Goal: Transaction & Acquisition: Obtain resource

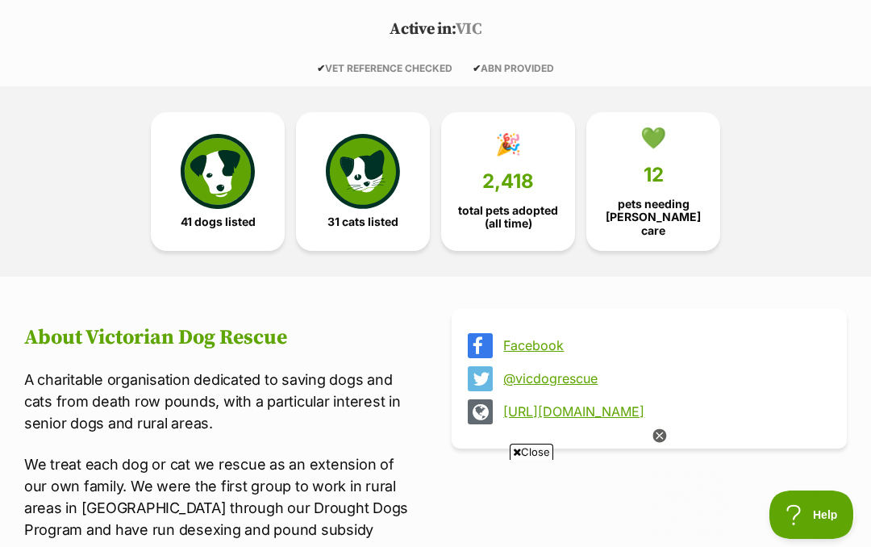
click at [220, 173] on img at bounding box center [218, 171] width 74 height 74
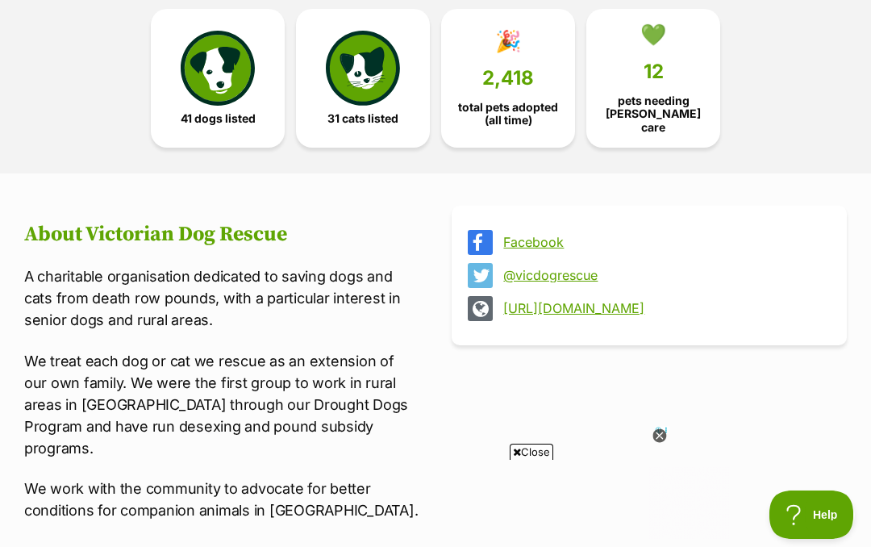
scroll to position [369, 0]
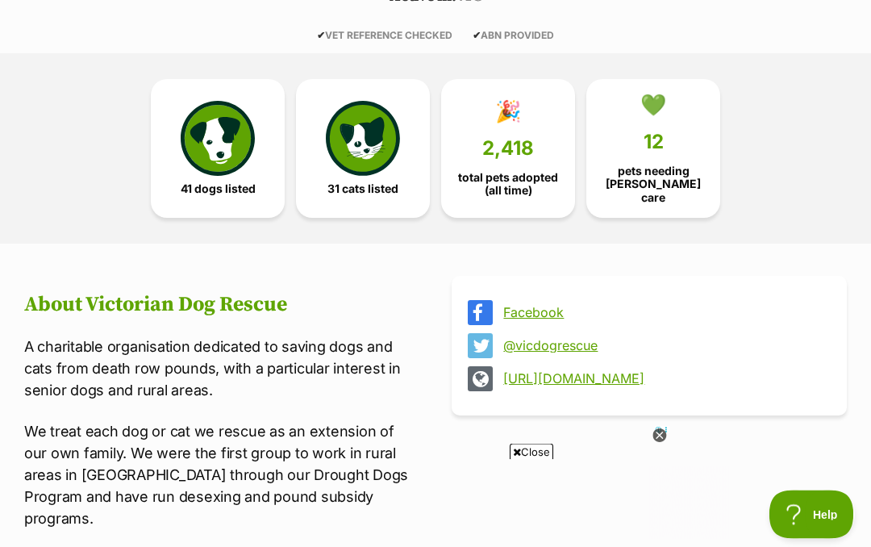
click at [657, 443] on icon at bounding box center [659, 436] width 15 height 15
click at [230, 152] on img at bounding box center [218, 138] width 74 height 74
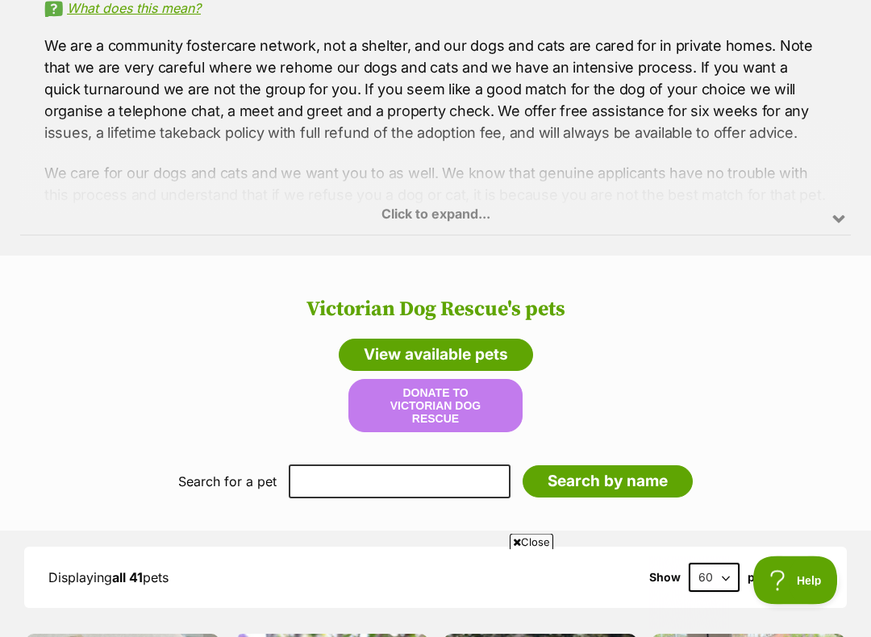
scroll to position [1171, 0]
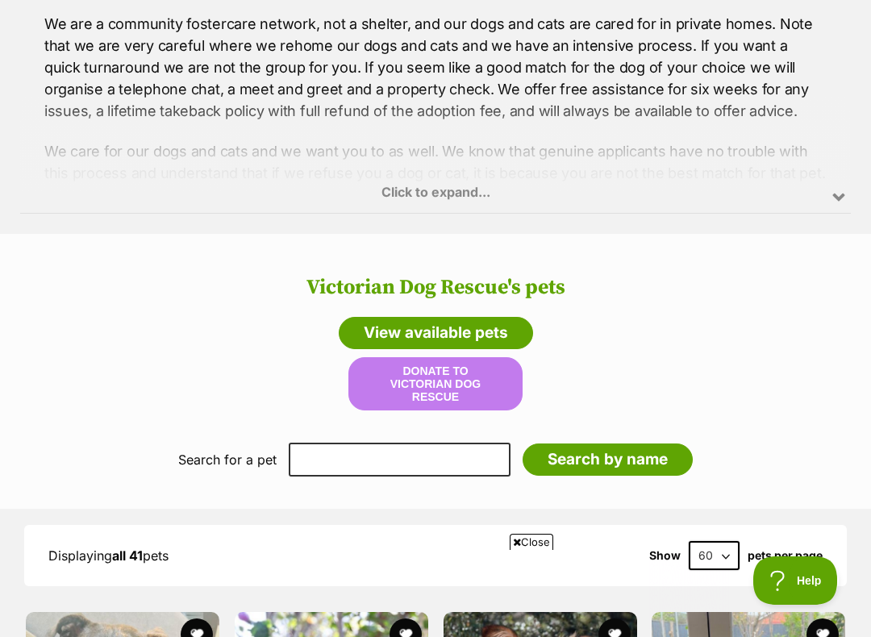
click at [506, 317] on link "View available pets" at bounding box center [436, 333] width 194 height 32
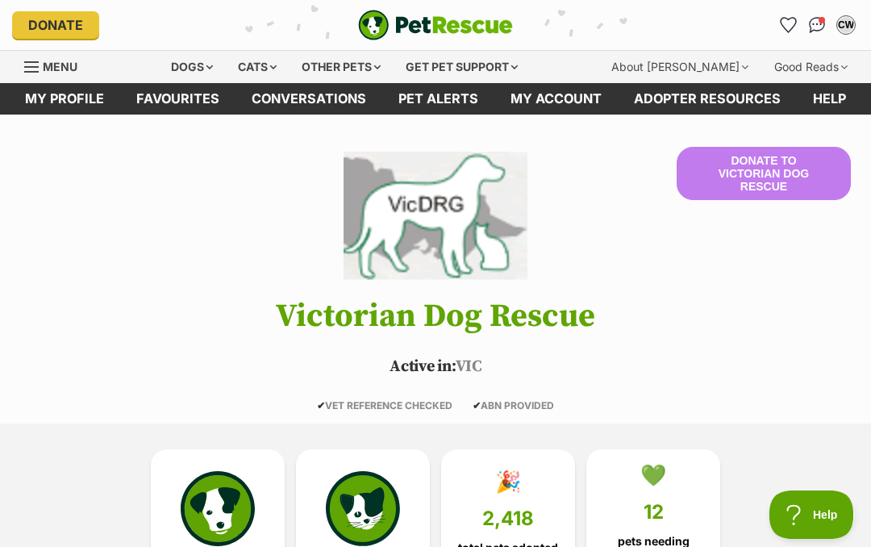
click at [207, 63] on div "Dogs" at bounding box center [192, 67] width 65 height 32
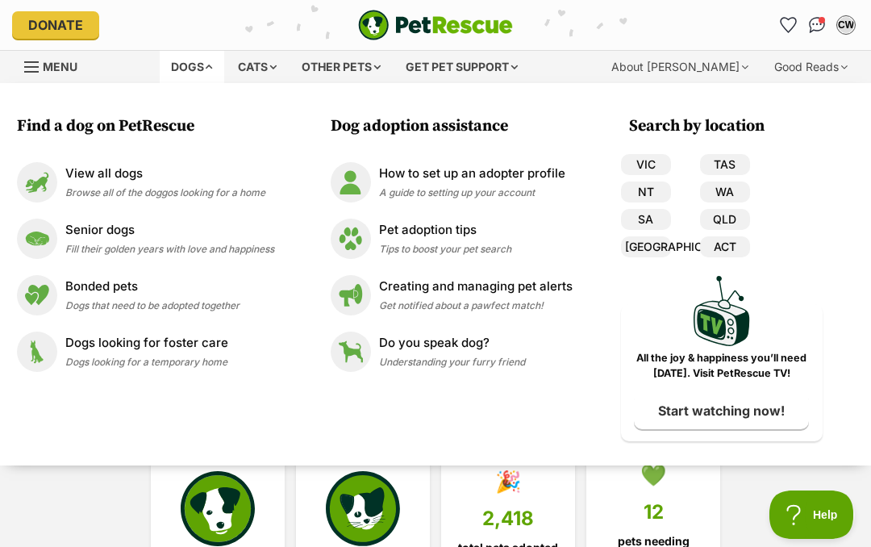
click at [106, 186] on span "Browse all of the doggos looking for a home" at bounding box center [165, 192] width 200 height 12
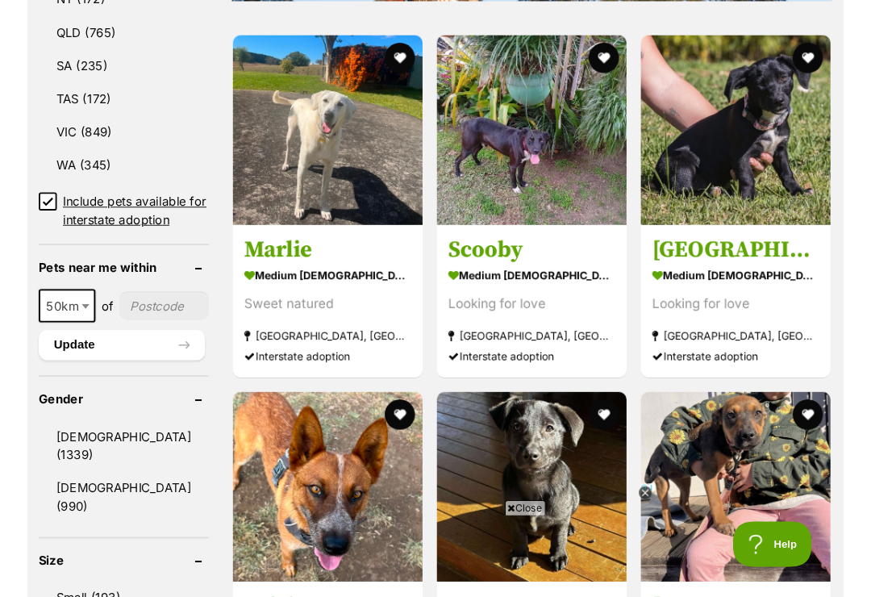
scroll to position [1087, 0]
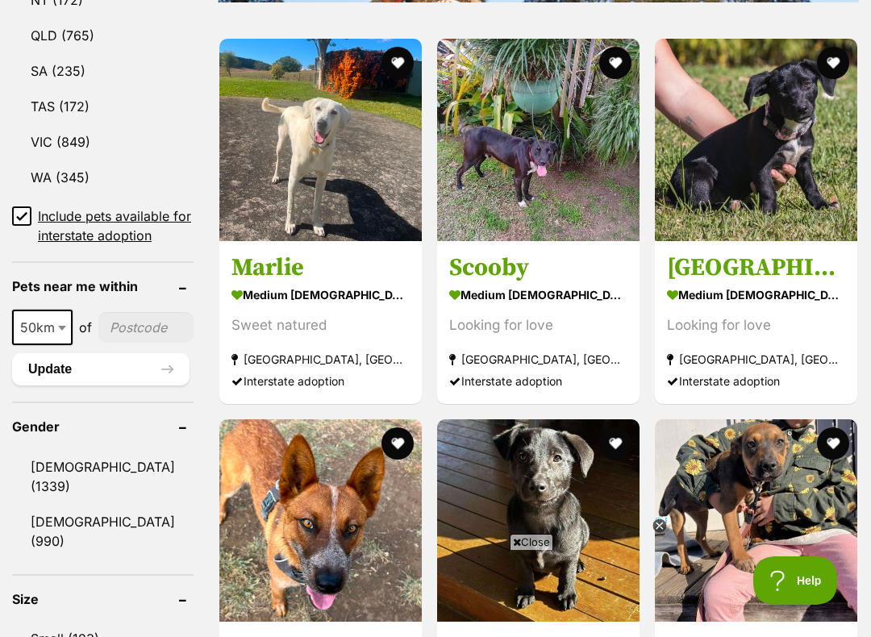
click at [126, 343] on input"] "postcode" at bounding box center [145, 327] width 95 height 31
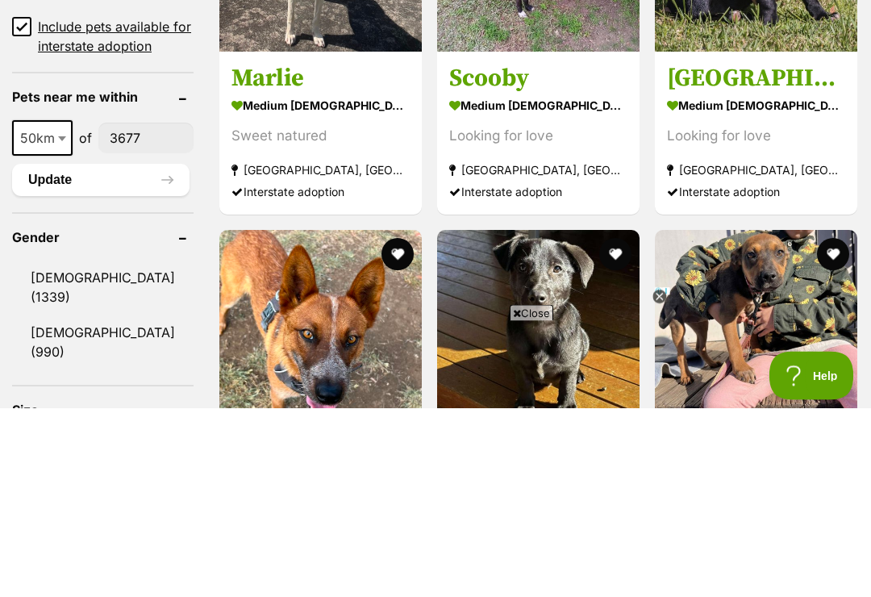
type input"] "3677"
click at [60, 310] on span at bounding box center [64, 327] width 16 height 35
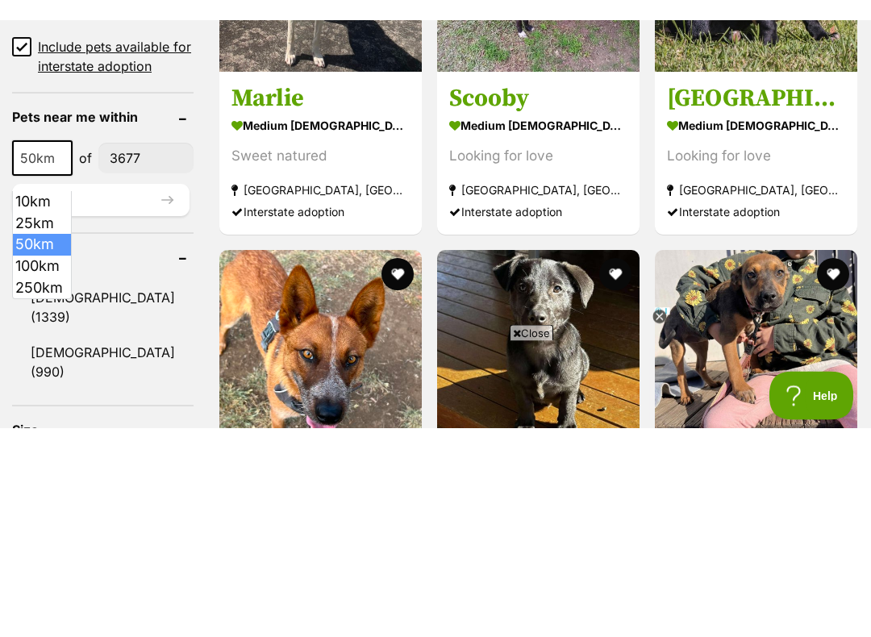
scroll to position [1277, 0]
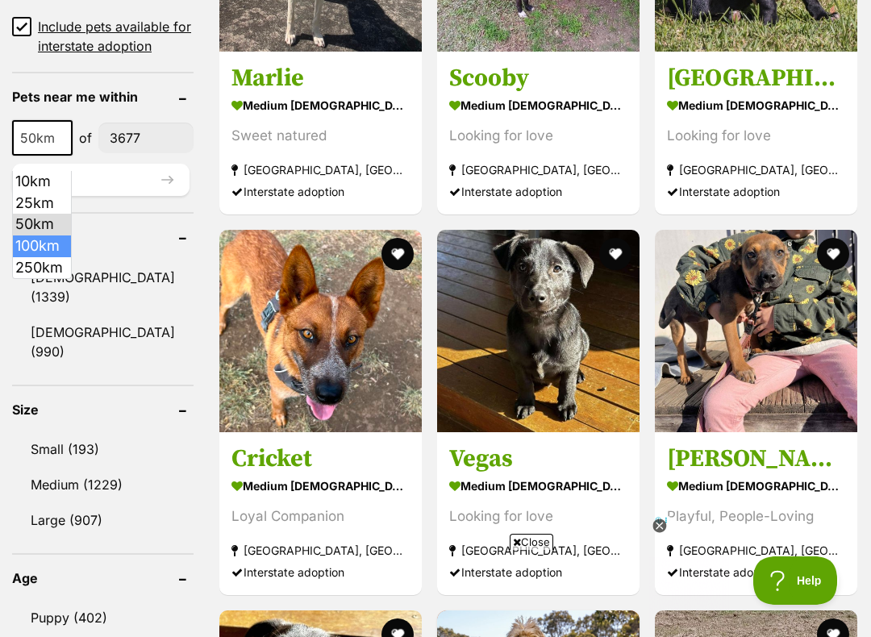
select select "100"
click at [80, 196] on button "Update" at bounding box center [100, 180] width 177 height 32
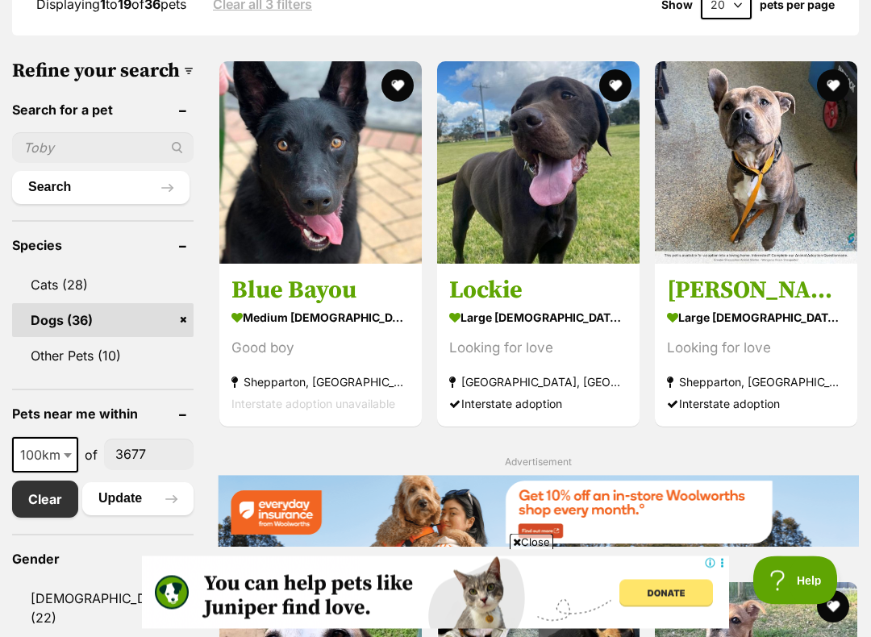
scroll to position [506, 0]
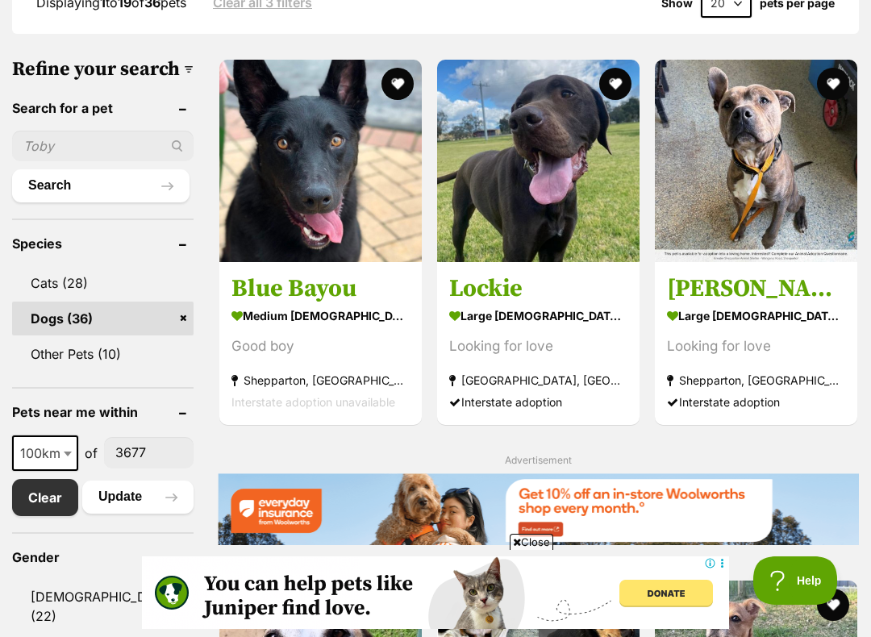
click at [532, 154] on img at bounding box center [538, 161] width 202 height 202
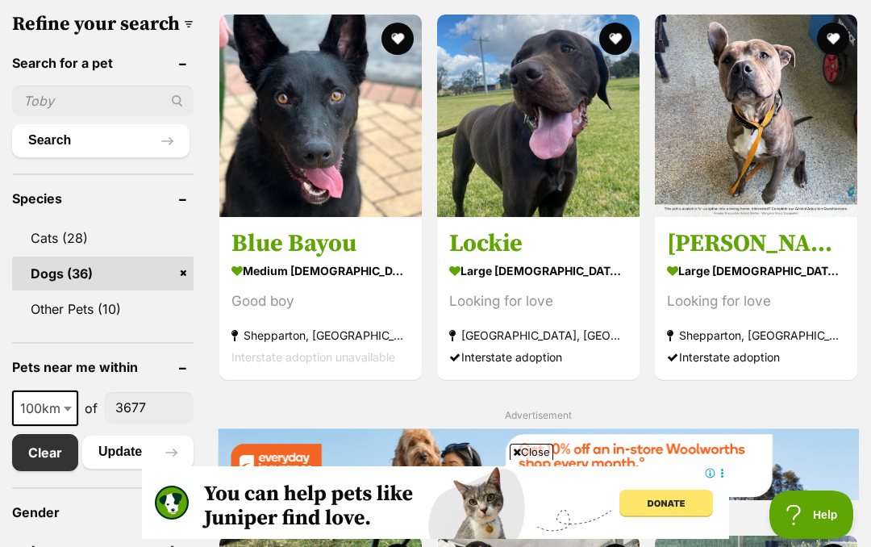
scroll to position [0, 0]
click at [500, 283] on section "large male Dog Looking for love South Albury, NSW Interstate adoption" at bounding box center [538, 313] width 178 height 109
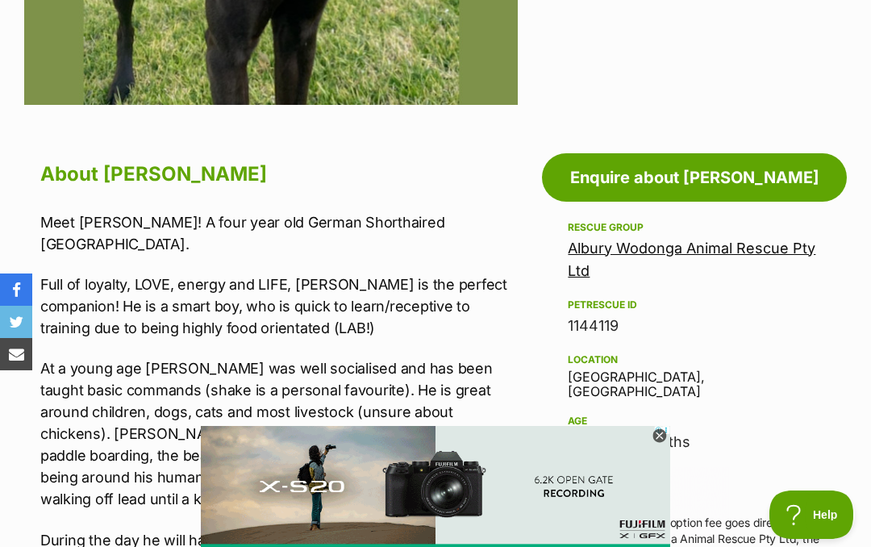
click at [752, 155] on link "Enquire about Lockie" at bounding box center [694, 177] width 305 height 48
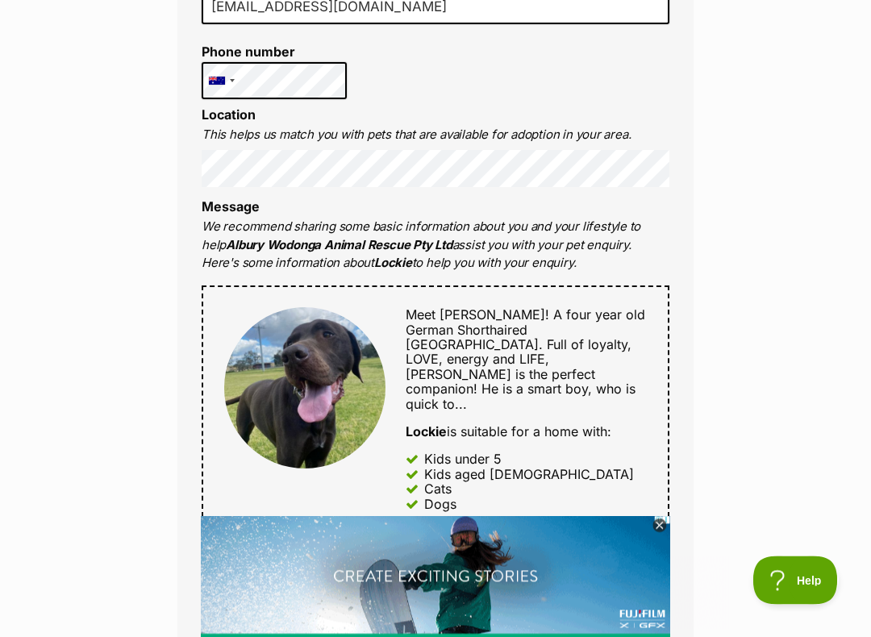
scroll to position [595, 0]
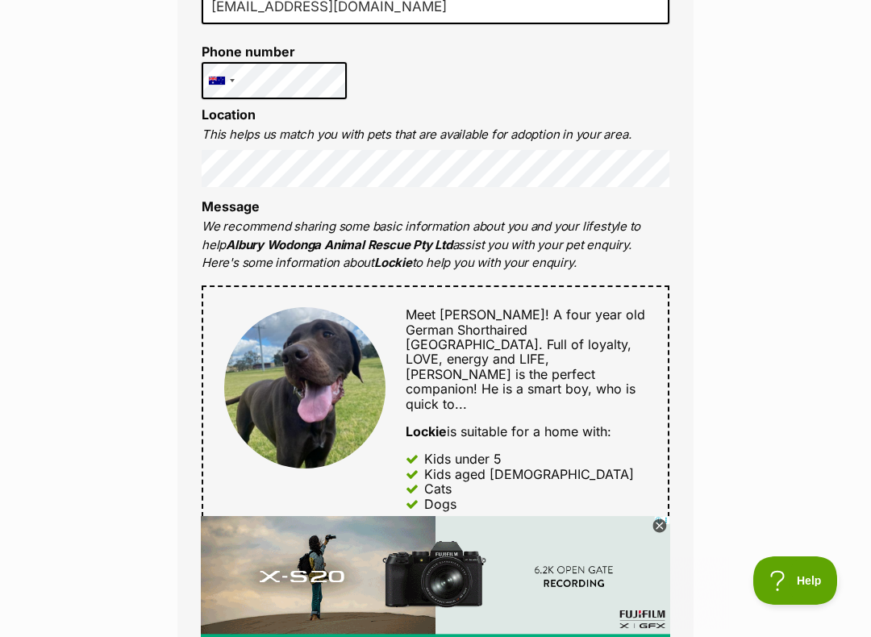
click at [870, 546] on img at bounding box center [592, 617] width 782 height 202
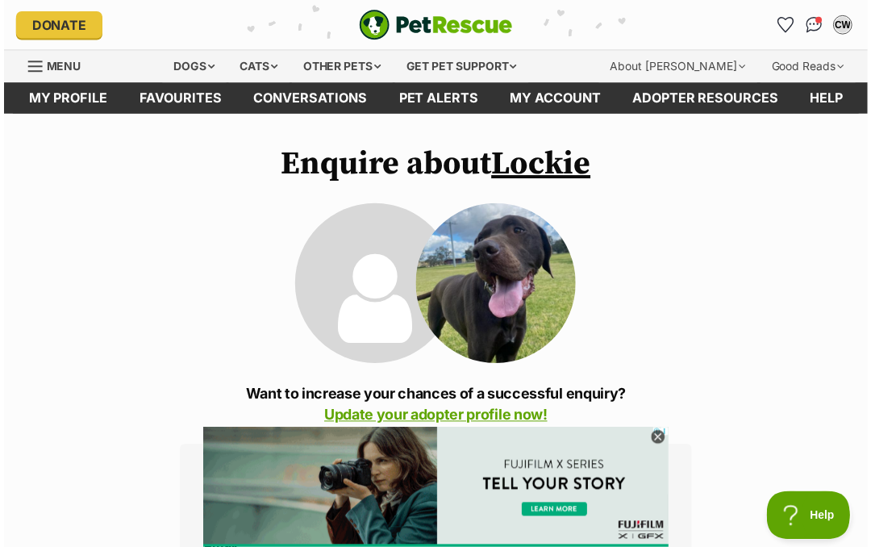
scroll to position [0, 0]
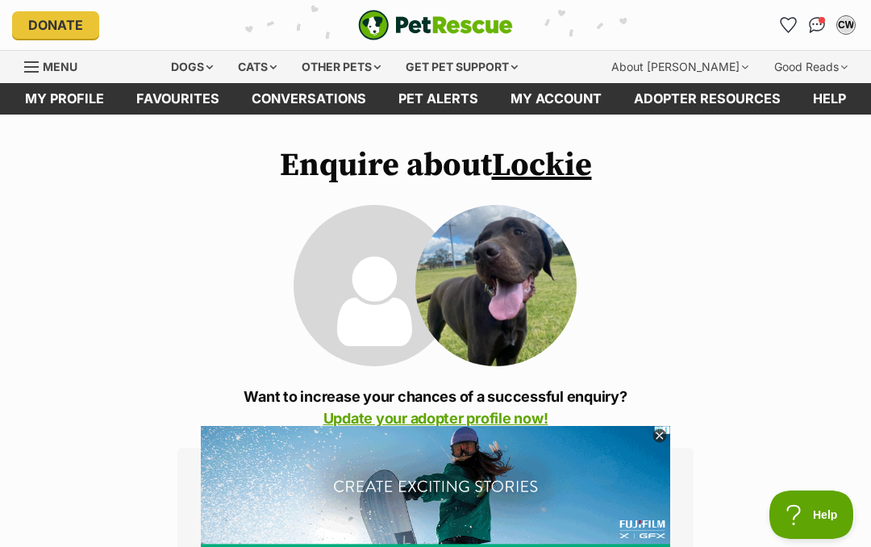
click at [817, 25] on img "Conversations" at bounding box center [817, 25] width 17 height 16
